Goal: Task Accomplishment & Management: Use online tool/utility

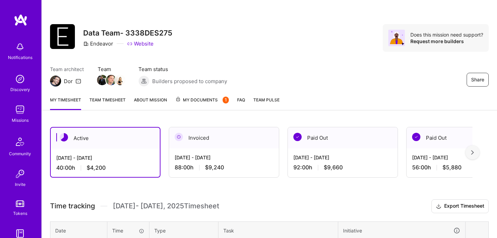
scroll to position [173, 0]
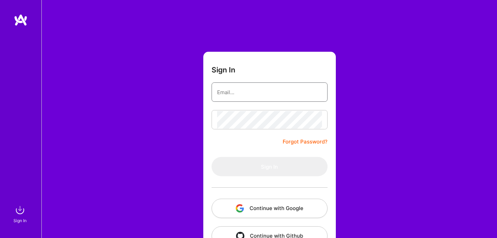
type input "[EMAIL_ADDRESS][DOMAIN_NAME]"
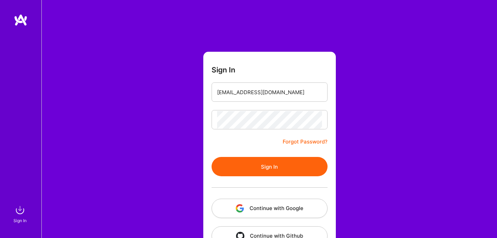
click at [249, 175] on button "Sign In" at bounding box center [270, 166] width 116 height 19
